Goal: Obtain resource: Obtain resource

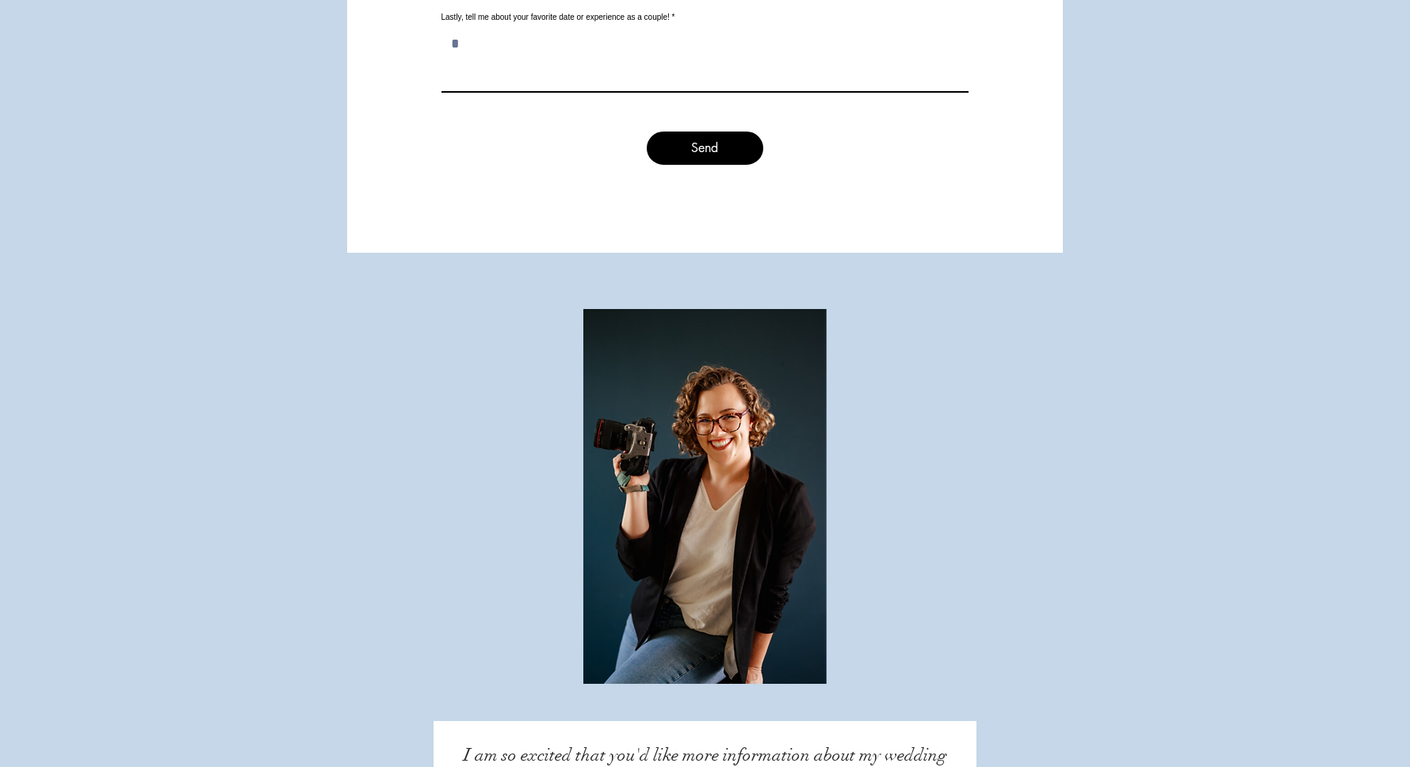
scroll to position [8559, 0]
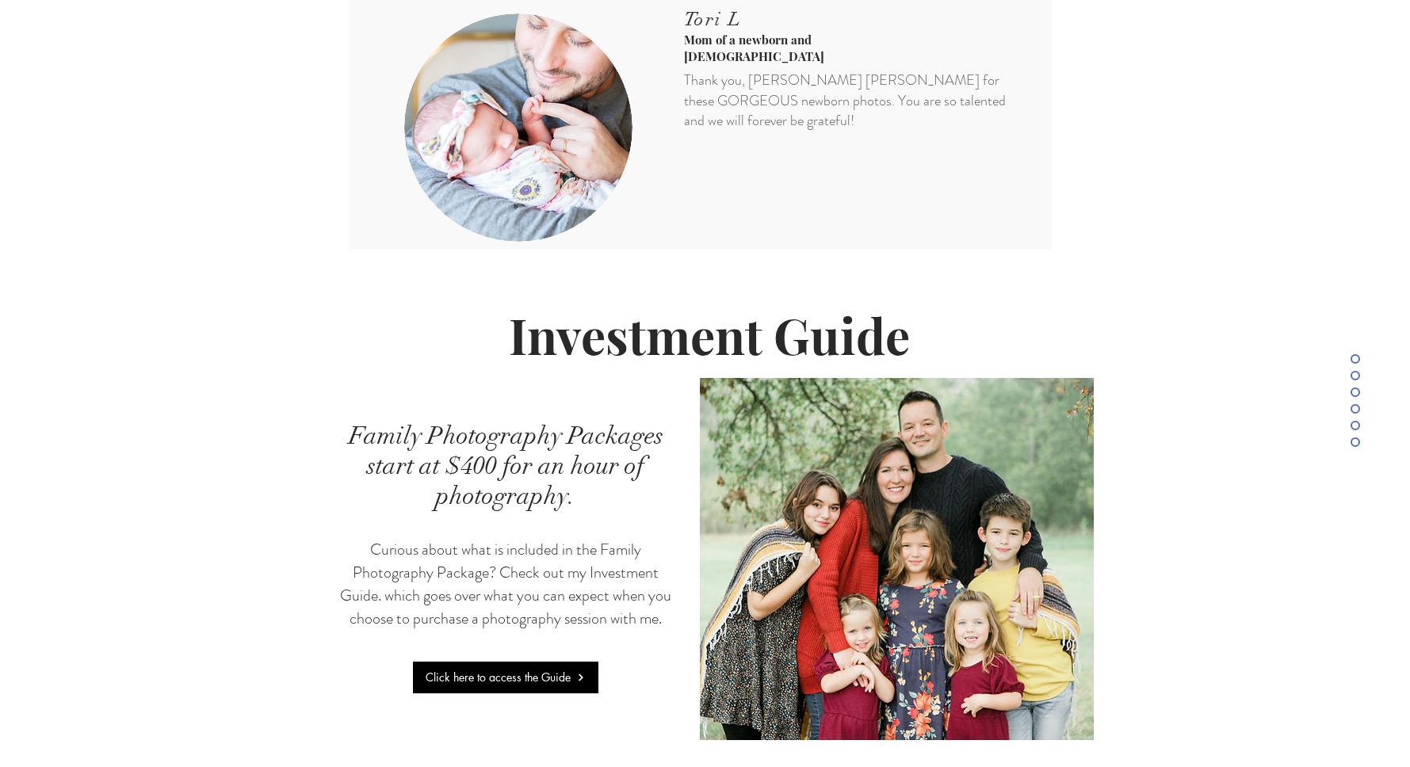
scroll to position [3250, 0]
click at [481, 669] on span "Click here to access the Guide" at bounding box center [498, 676] width 145 height 15
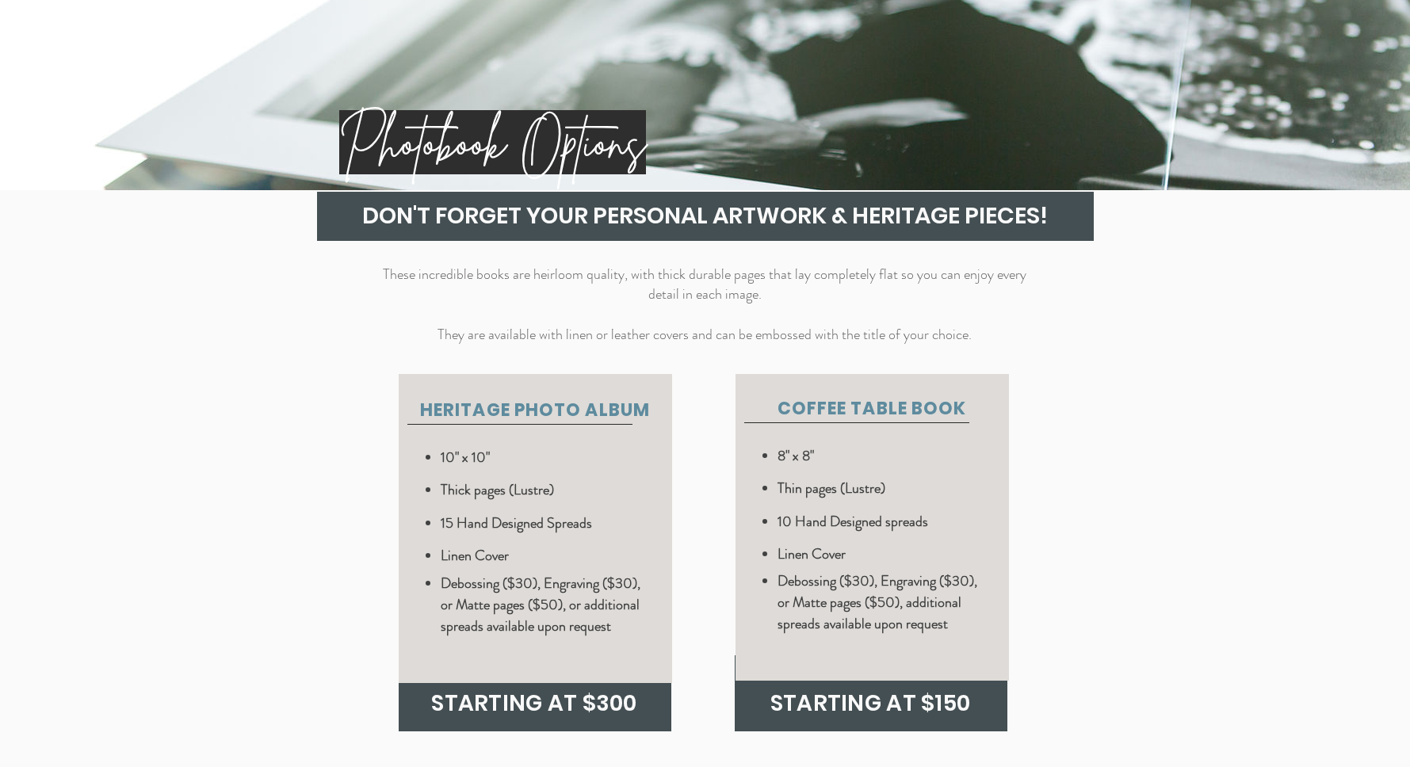
scroll to position [5455, 0]
